Goal: Understand process/instructions: Learn how to perform a task or action

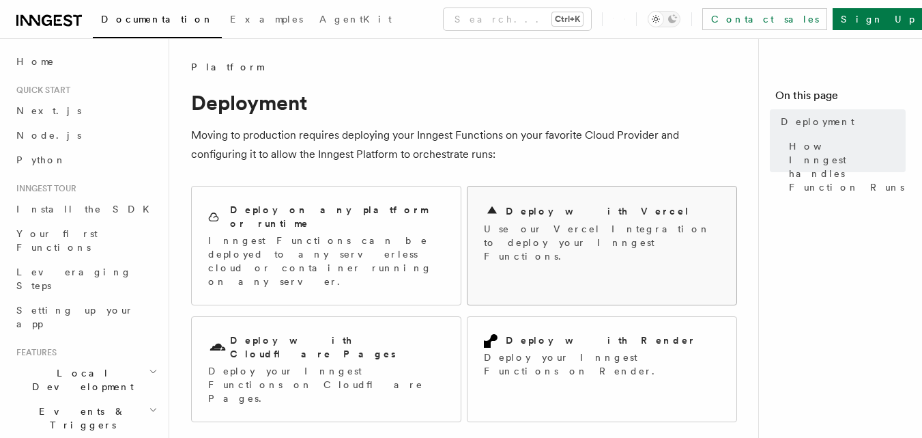
click at [549, 210] on h2 "Deploy with Vercel" at bounding box center [598, 211] width 184 height 14
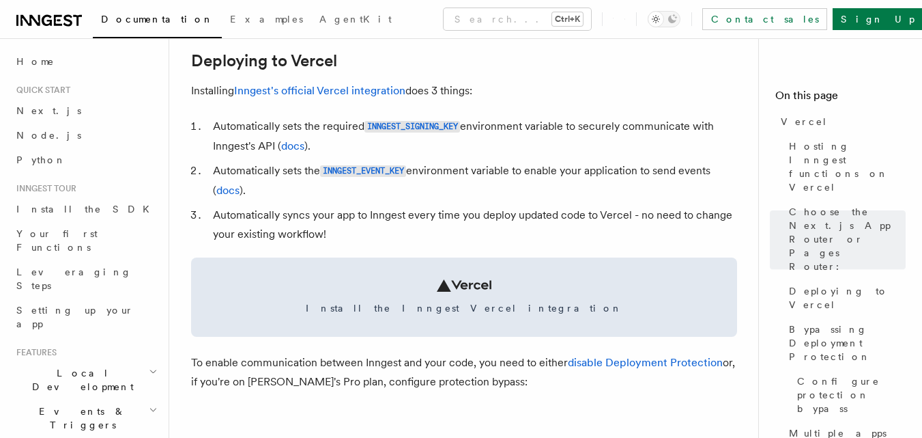
scroll to position [644, 0]
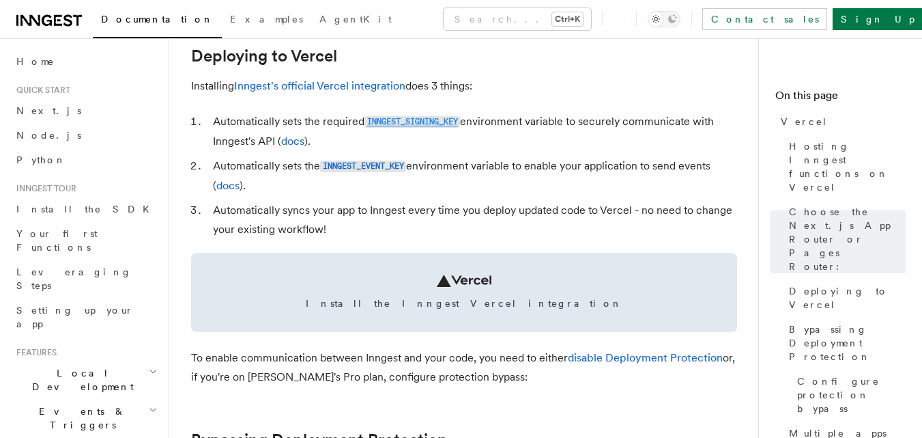
click at [427, 115] on link "INNGEST_SIGNING_KEY" at bounding box center [412, 121] width 96 height 13
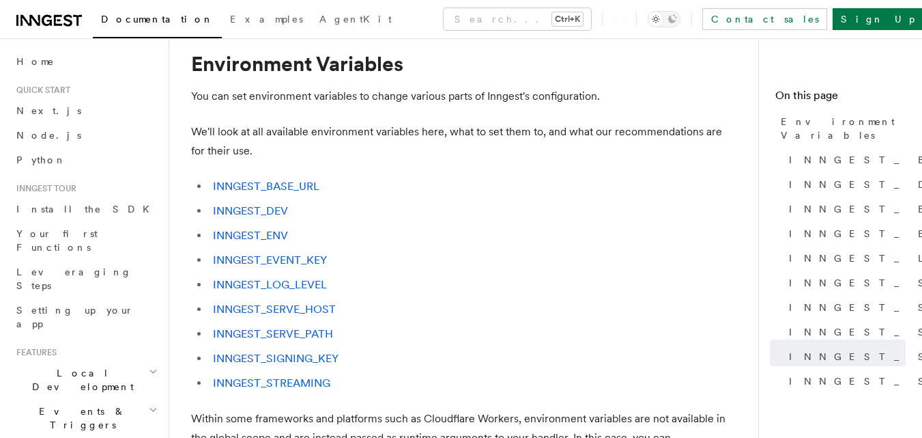
scroll to position [2398, 0]
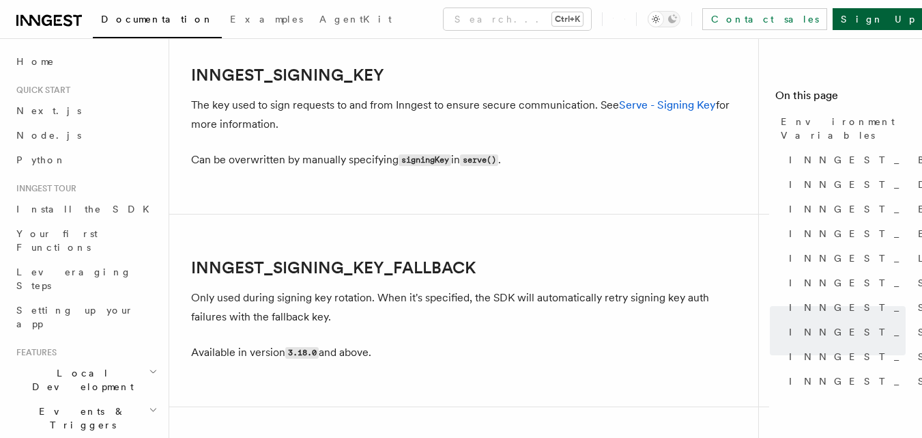
click at [871, 21] on link "Sign Up" at bounding box center [878, 19] width 90 height 22
click at [678, 19] on icon "Toggle dark mode" at bounding box center [672, 19] width 11 height 11
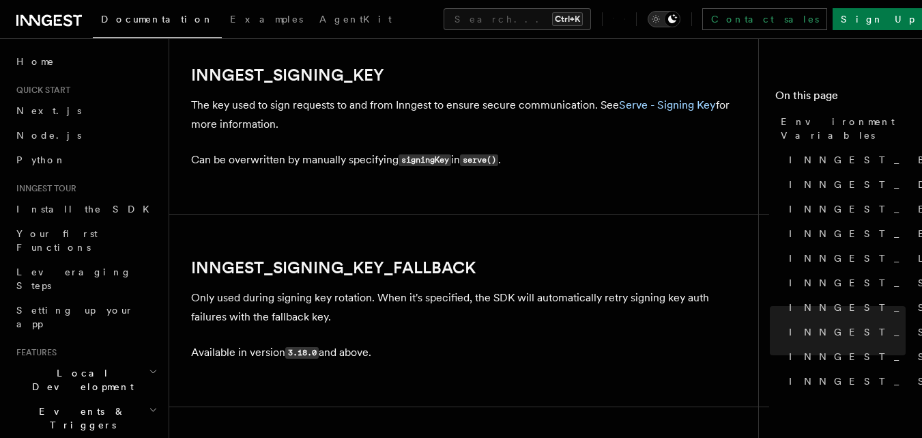
click at [663, 18] on icon "Toggle dark mode" at bounding box center [656, 19] width 14 height 14
